Goal: Find specific page/section: Find specific page/section

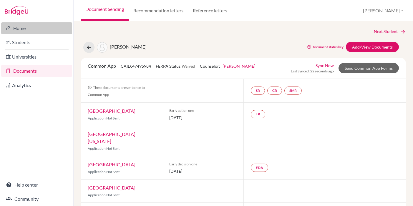
click at [20, 28] on link "Home" at bounding box center [36, 28] width 71 height 12
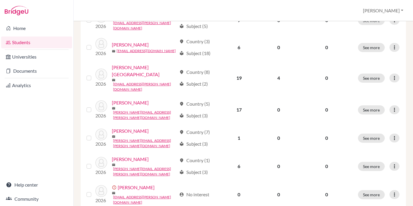
scroll to position [286, 0]
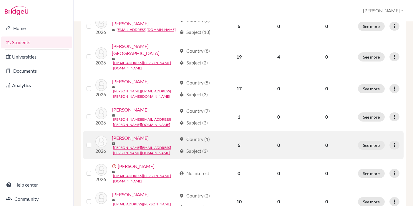
click at [141, 134] on link "Ferreira, Matias" at bounding box center [130, 137] width 37 height 7
